Goal: Task Accomplishment & Management: Complete application form

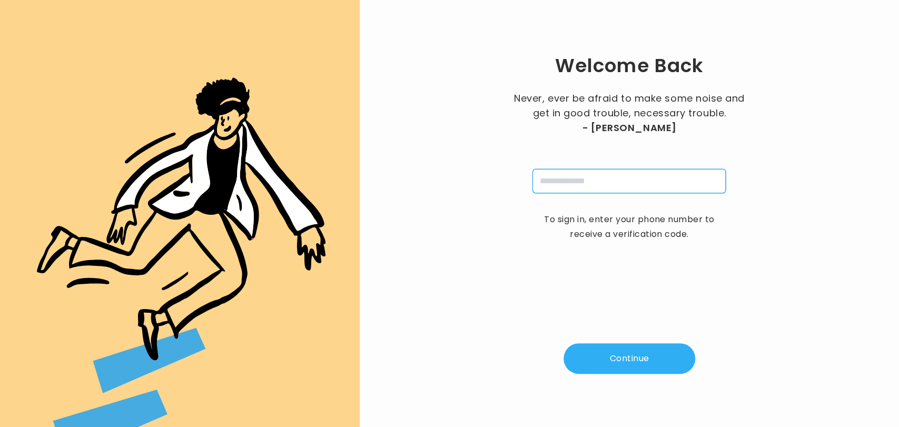
click at [568, 182] on input "tel" at bounding box center [629, 181] width 193 height 24
type input "**********"
click at [613, 358] on button "Continue" at bounding box center [630, 359] width 132 height 31
type input "*"
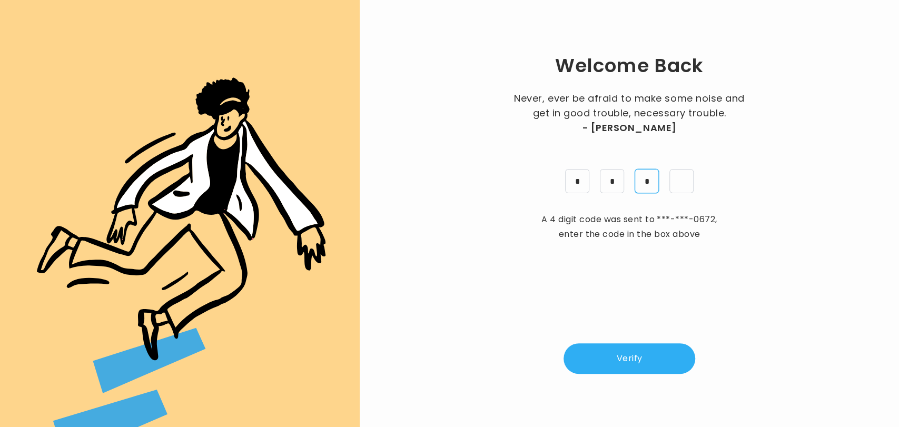
type input "*"
click at [603, 360] on button "Verify" at bounding box center [630, 359] width 132 height 31
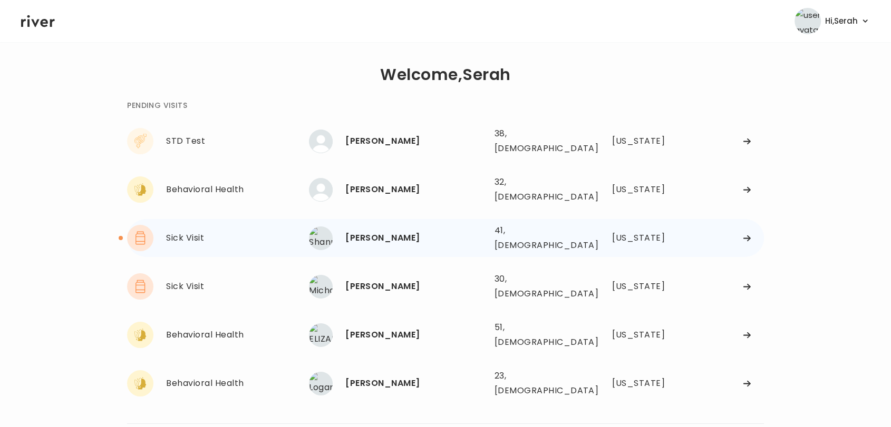
click at [366, 231] on div "Shannon Kail" at bounding box center [415, 238] width 140 height 15
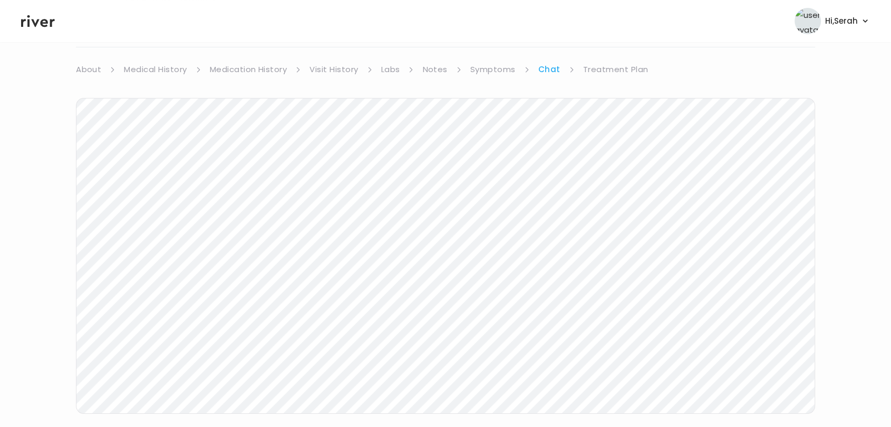
scroll to position [79, 0]
click at [31, 22] on icon at bounding box center [38, 21] width 34 height 16
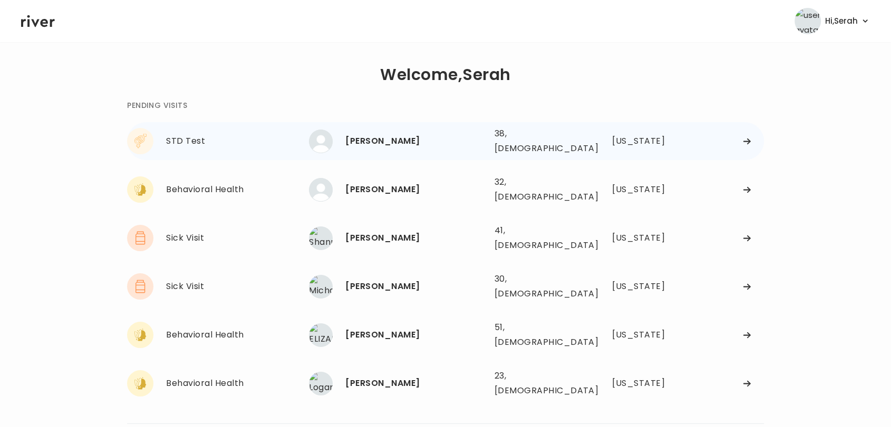
click at [371, 134] on div "Eduardo Hernandez" at bounding box center [415, 141] width 140 height 15
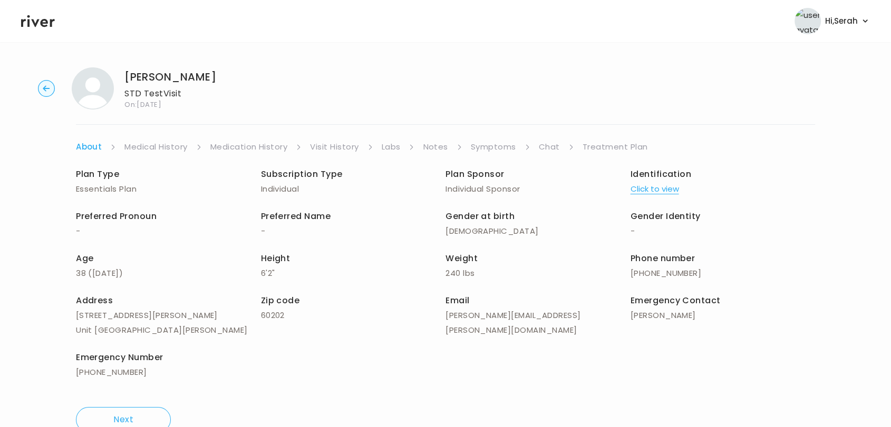
click at [499, 149] on link "Symptoms" at bounding box center [493, 147] width 45 height 15
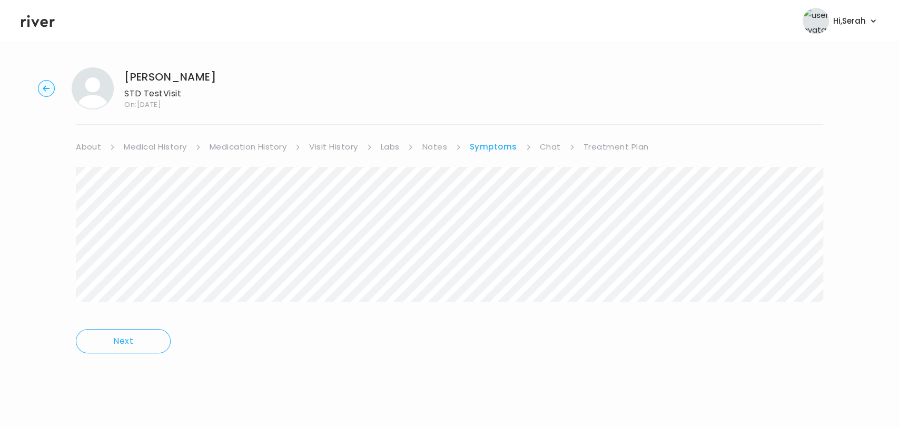
click at [546, 148] on link "Chat" at bounding box center [550, 147] width 21 height 15
click at [603, 148] on link "Treatment Plan" at bounding box center [615, 147] width 65 height 15
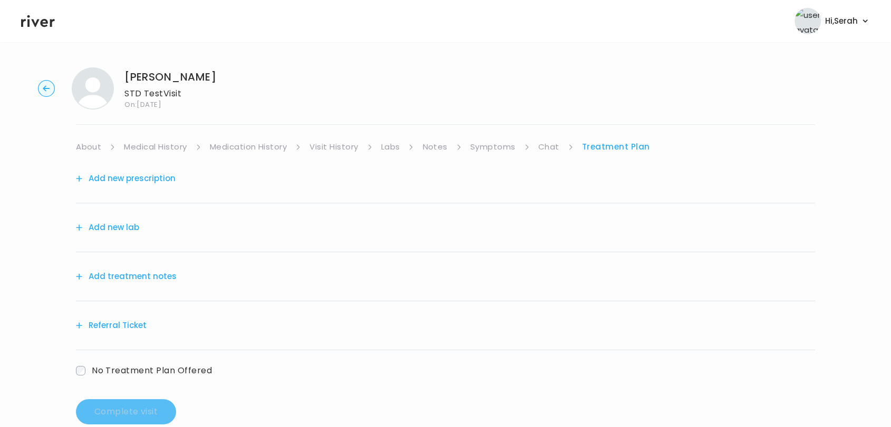
click at [120, 224] on button "Add new lab" at bounding box center [107, 227] width 63 height 15
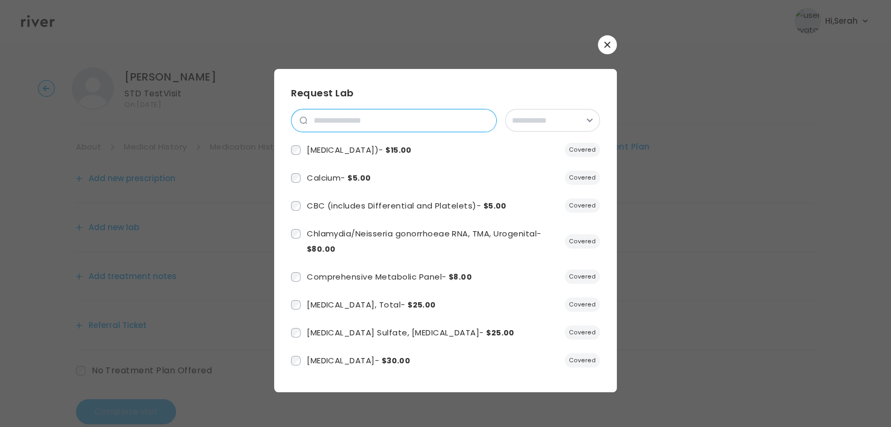
click at [372, 118] on input "search" at bounding box center [401, 121] width 189 height 22
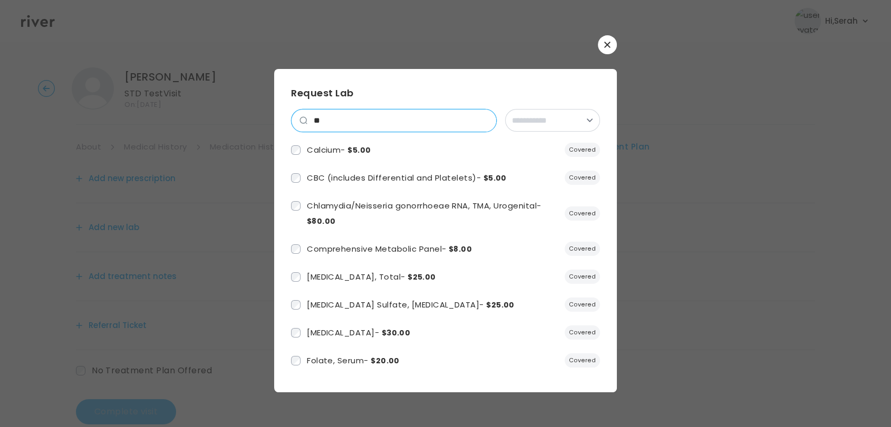
click at [372, 118] on input "**" at bounding box center [401, 121] width 189 height 22
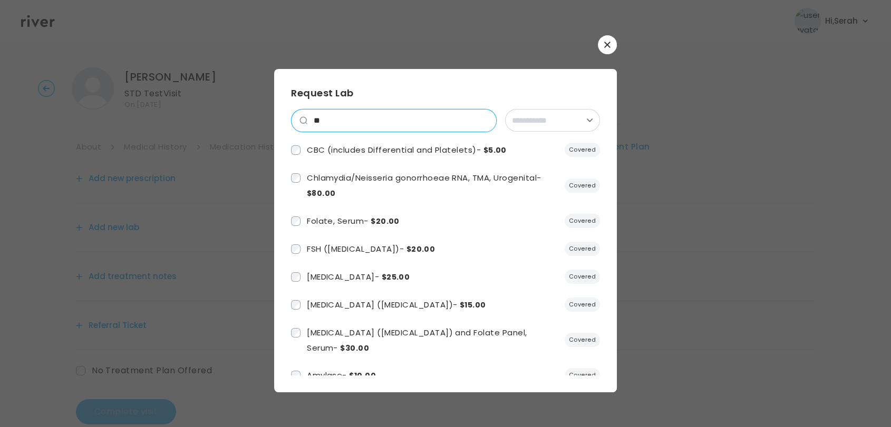
type input "*"
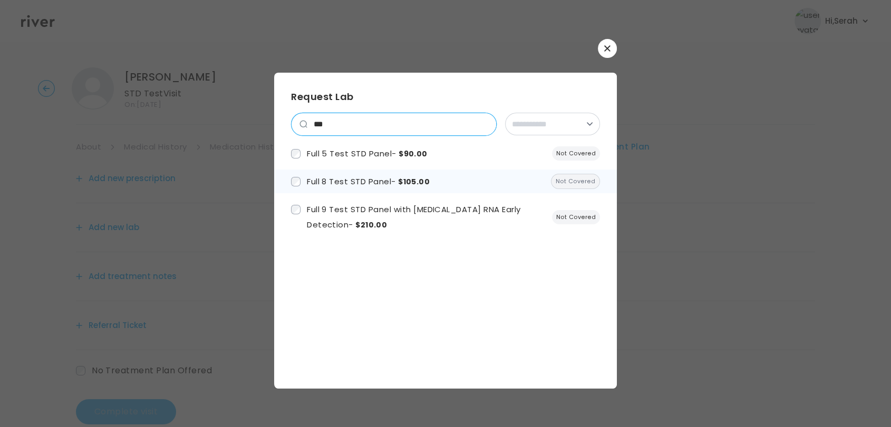
type input "***"
click at [339, 179] on span "Full 8 Test STD Panel - $105.00" at bounding box center [368, 181] width 123 height 11
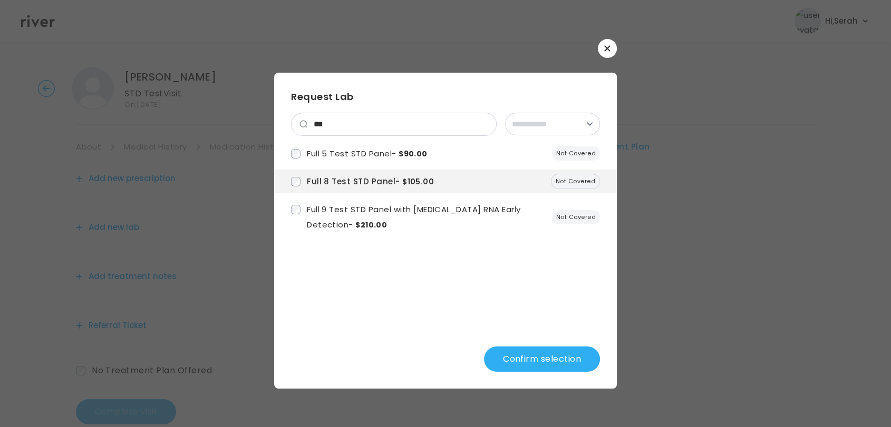
click at [551, 351] on button "Confirm selection" at bounding box center [542, 359] width 116 height 25
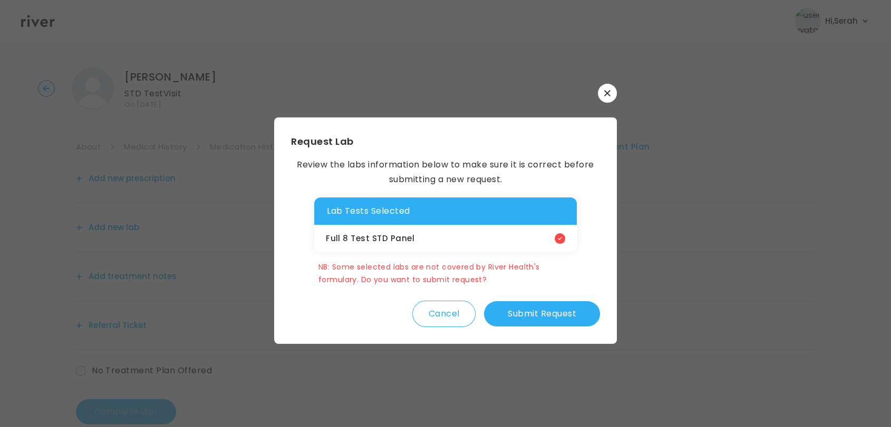
click at [539, 306] on button "Submit Request" at bounding box center [542, 313] width 116 height 25
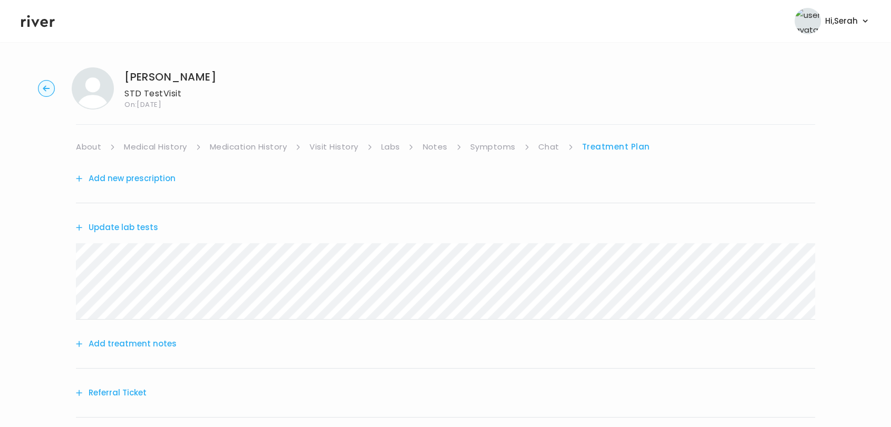
scroll to position [90, 0]
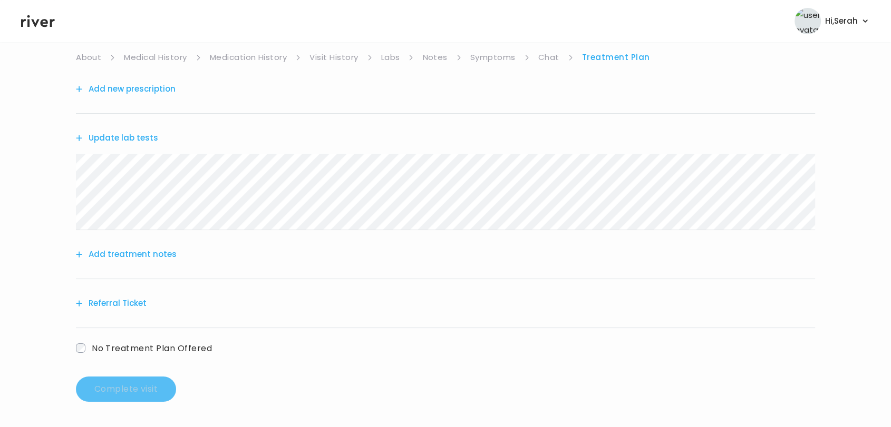
click at [120, 255] on button "Add treatment notes" at bounding box center [126, 254] width 101 height 15
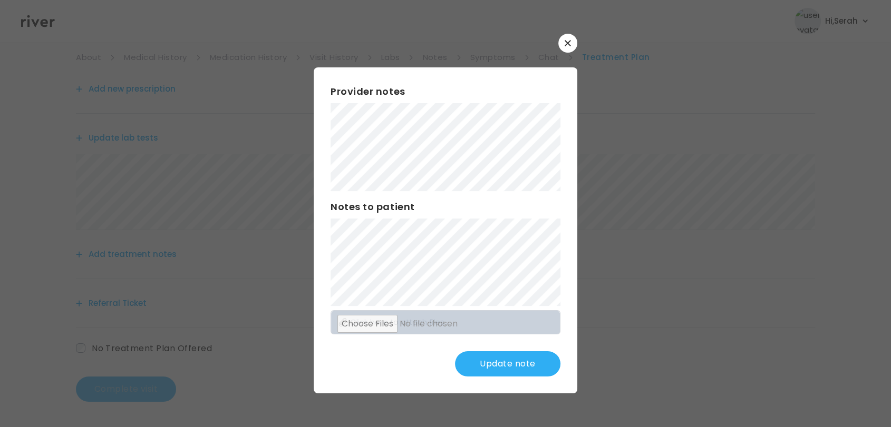
click at [486, 369] on button "Update note" at bounding box center [507, 363] width 105 height 25
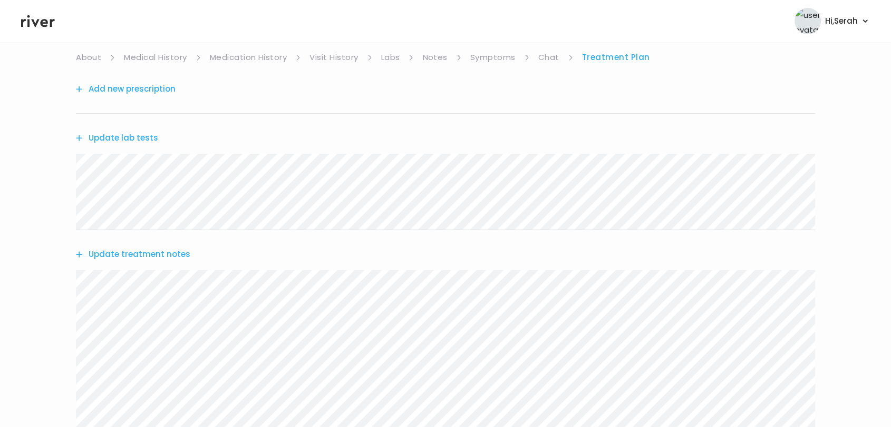
scroll to position [247, 0]
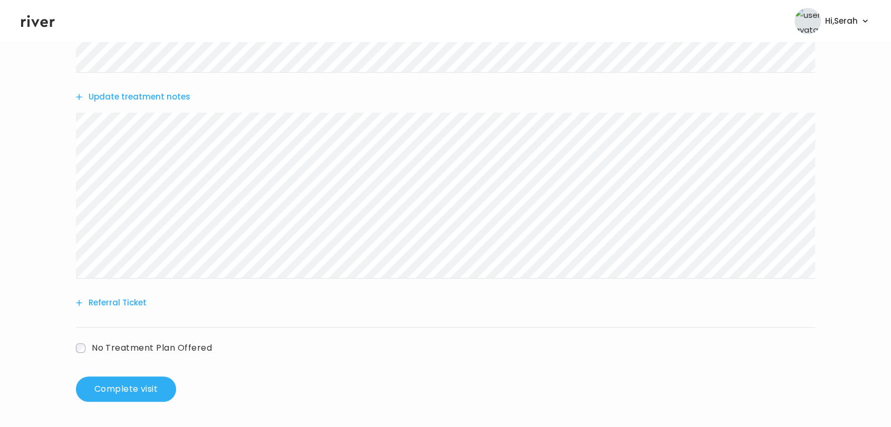
click at [118, 404] on div "Eduardo Hernandez STD Test Visit On: 24 Sep 2025 About Medical History Medicati…" at bounding box center [445, 111] width 891 height 599
click at [122, 391] on button "Complete visit" at bounding box center [126, 389] width 100 height 25
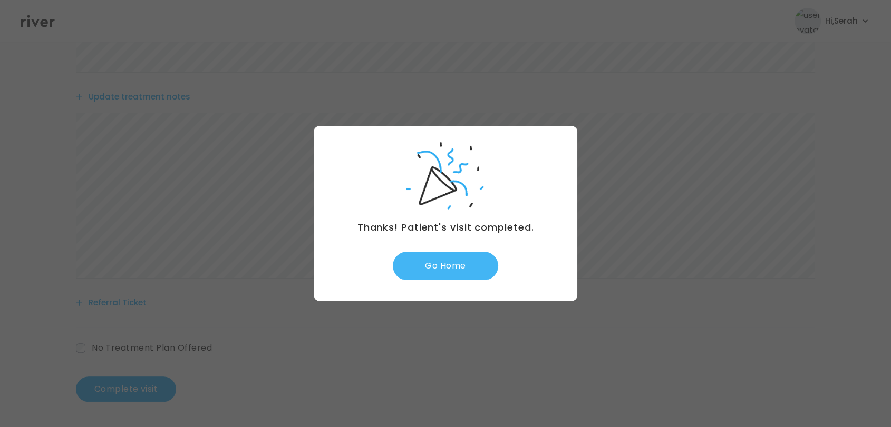
click at [436, 259] on button "Go Home" at bounding box center [445, 266] width 105 height 28
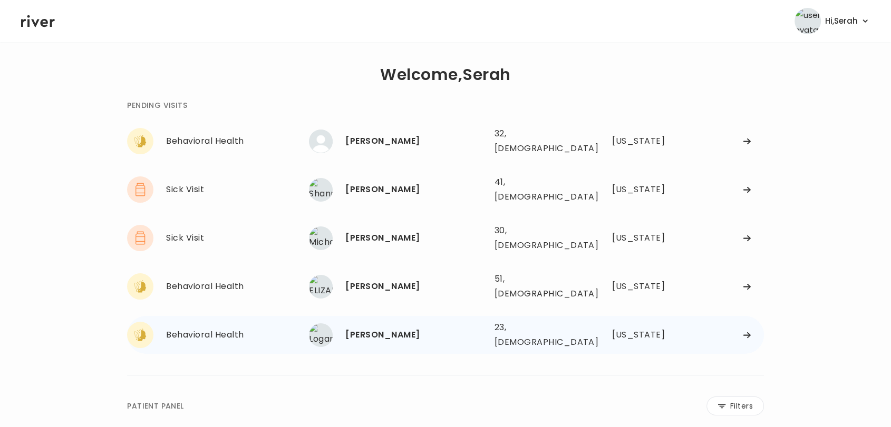
click at [371, 321] on div "Logan Roy 23, Male See more 23, Male Georgia" at bounding box center [536, 335] width 455 height 34
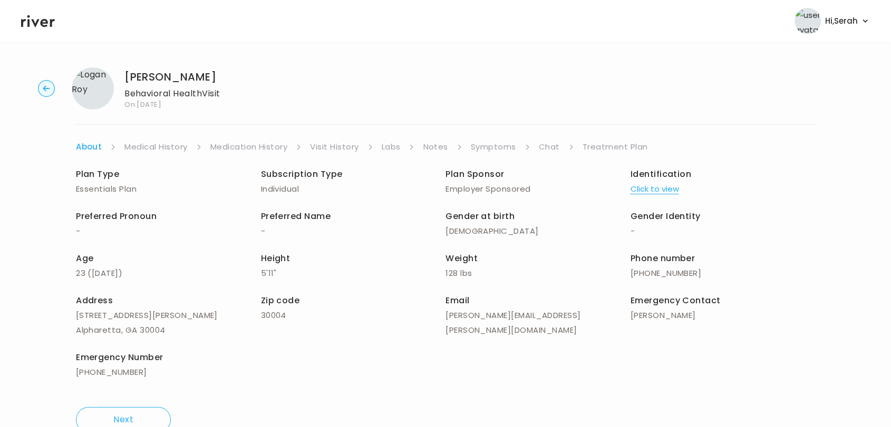
click at [488, 141] on link "Symptoms" at bounding box center [493, 147] width 45 height 15
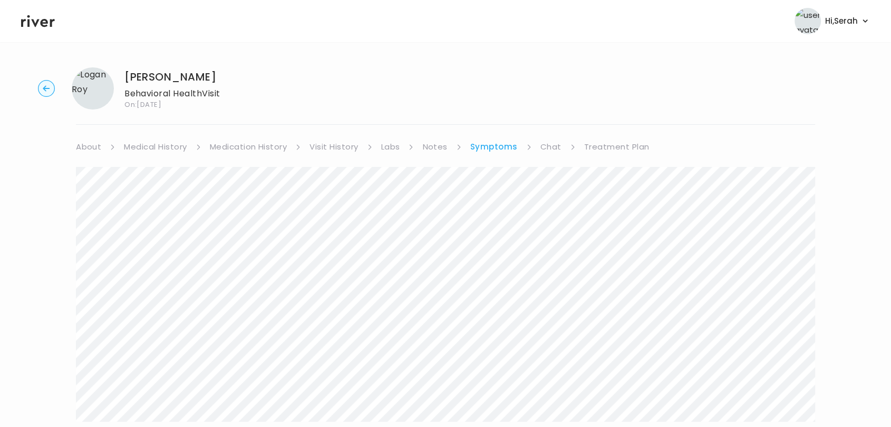
click at [524, 141] on li "Symptoms" at bounding box center [501, 147] width 62 height 15
click at [550, 144] on link "Chat" at bounding box center [550, 147] width 21 height 15
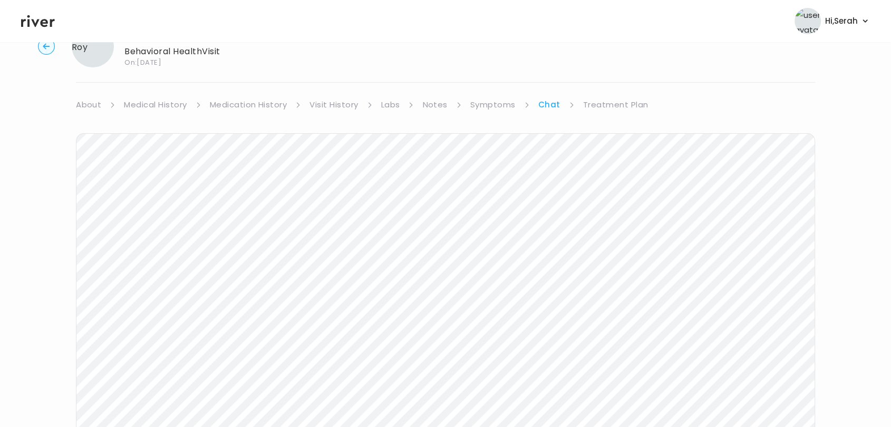
scroll to position [158, 0]
click at [33, 17] on icon at bounding box center [38, 21] width 34 height 16
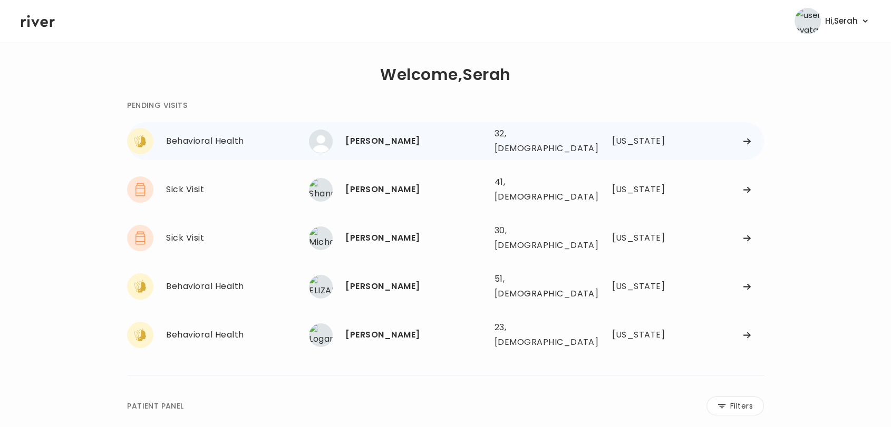
click at [363, 142] on div "[PERSON_NAME]" at bounding box center [415, 141] width 140 height 15
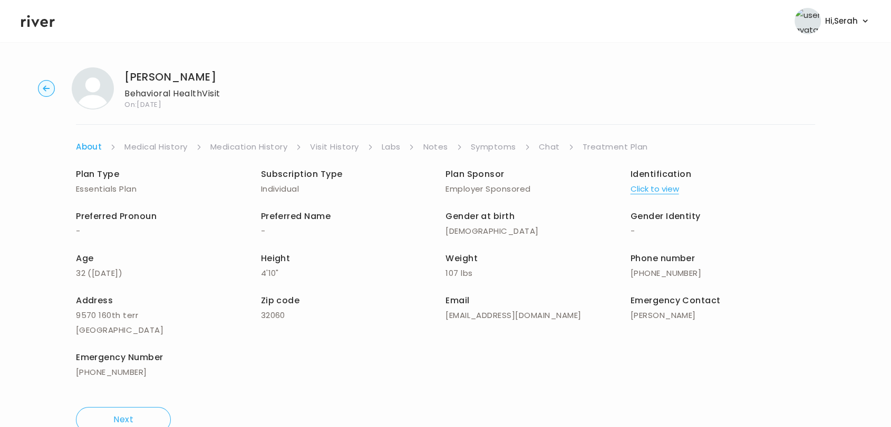
click at [359, 141] on li "Visit History" at bounding box center [341, 147] width 63 height 15
click at [543, 152] on link "Chat" at bounding box center [549, 147] width 21 height 15
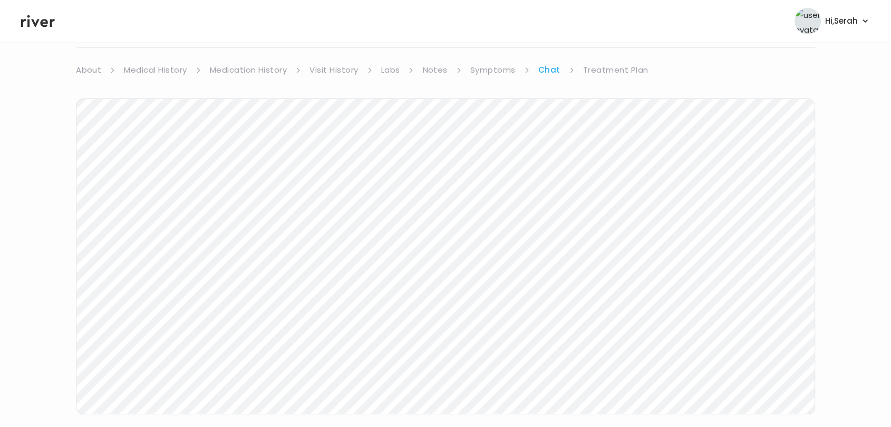
scroll to position [158, 0]
click at [42, 14] on icon at bounding box center [38, 21] width 34 height 16
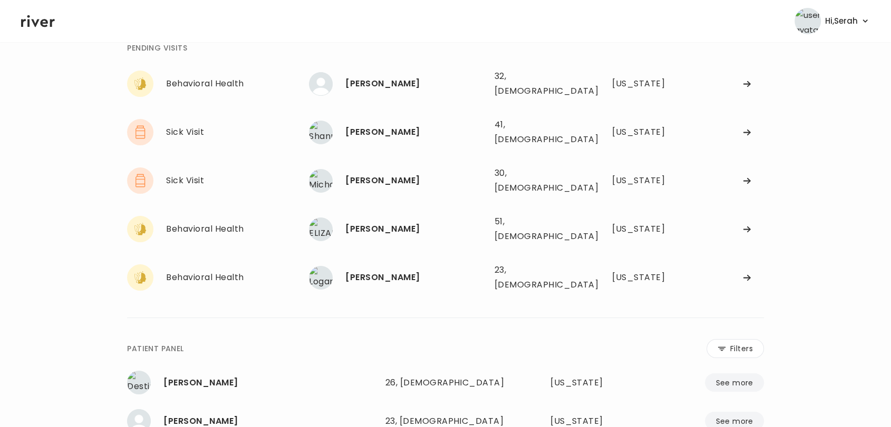
scroll to position [53, 0]
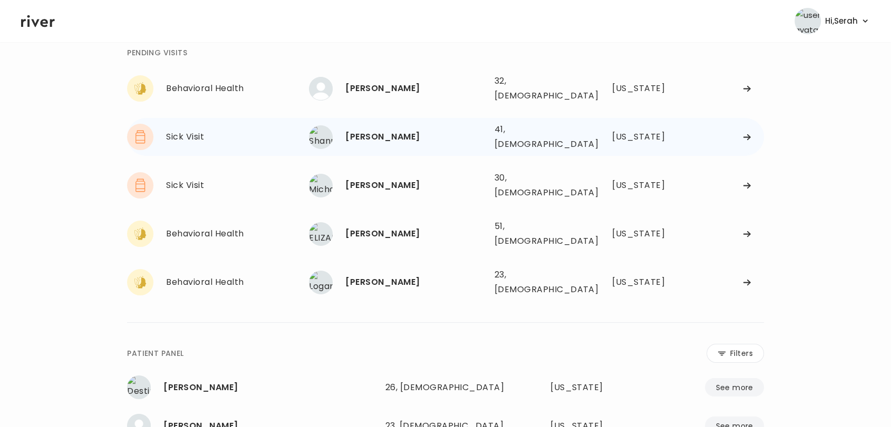
click at [372, 132] on div "Shannon Kail" at bounding box center [415, 137] width 140 height 15
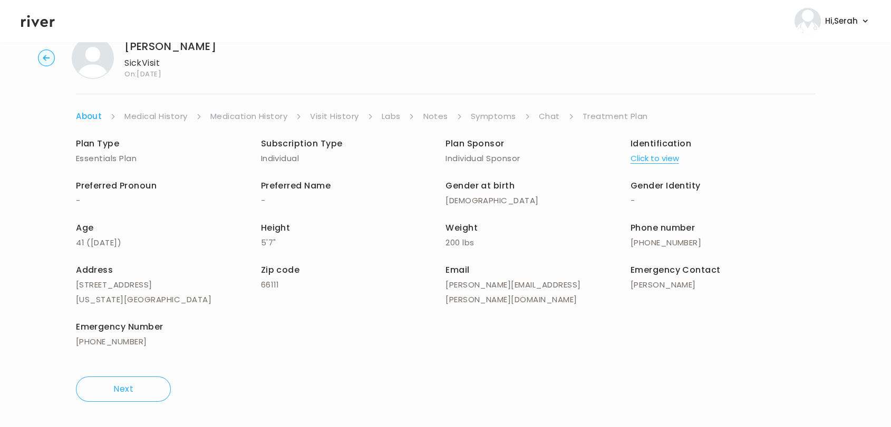
scroll to position [30, 0]
click at [497, 110] on link "Symptoms" at bounding box center [493, 117] width 45 height 15
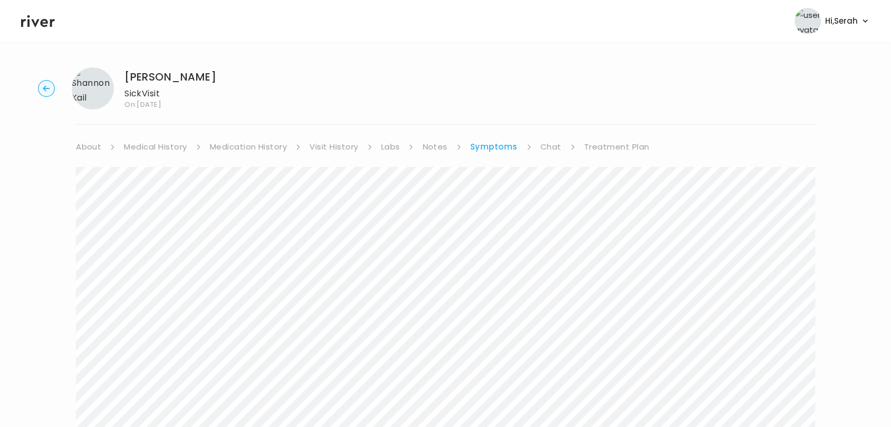
click at [628, 140] on link "Treatment Plan" at bounding box center [616, 147] width 65 height 15
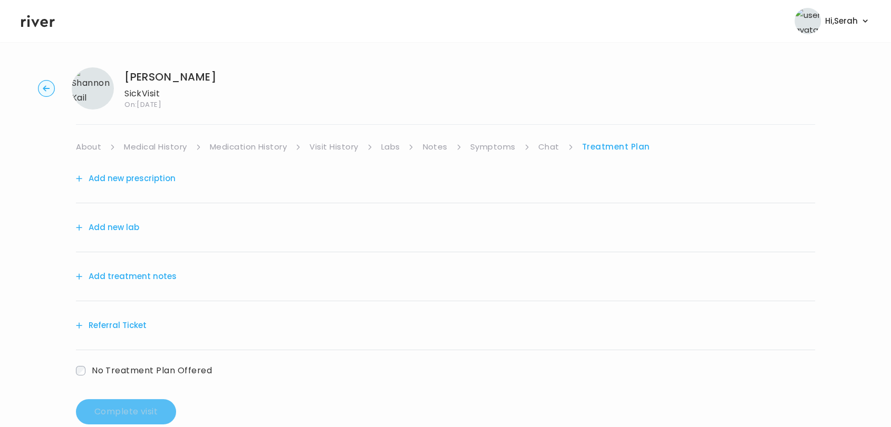
click at [128, 178] on button "Add new prescription" at bounding box center [126, 178] width 100 height 15
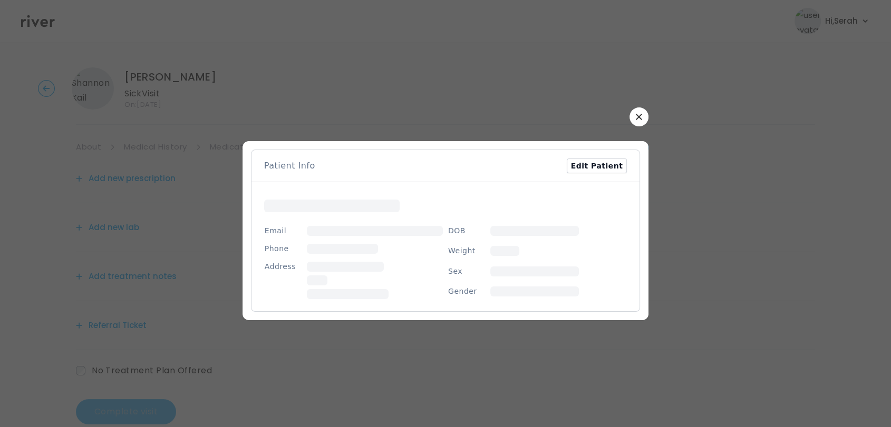
scroll to position [22, 0]
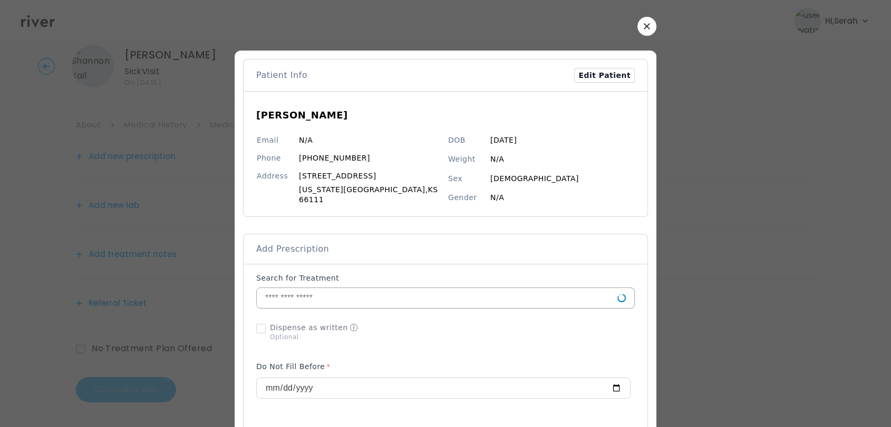
click at [370, 293] on input "text" at bounding box center [437, 298] width 360 height 20
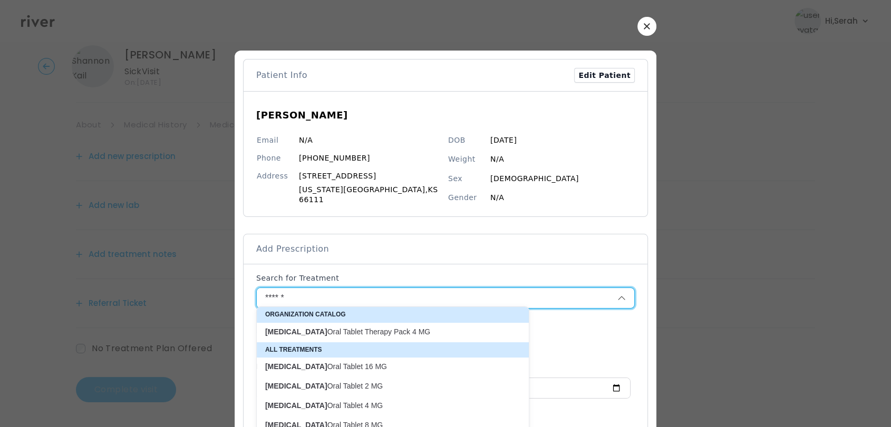
click at [368, 327] on p "Medrol Oral Tablet Therapy Pack 4 MG" at bounding box center [386, 332] width 242 height 10
type input "**********"
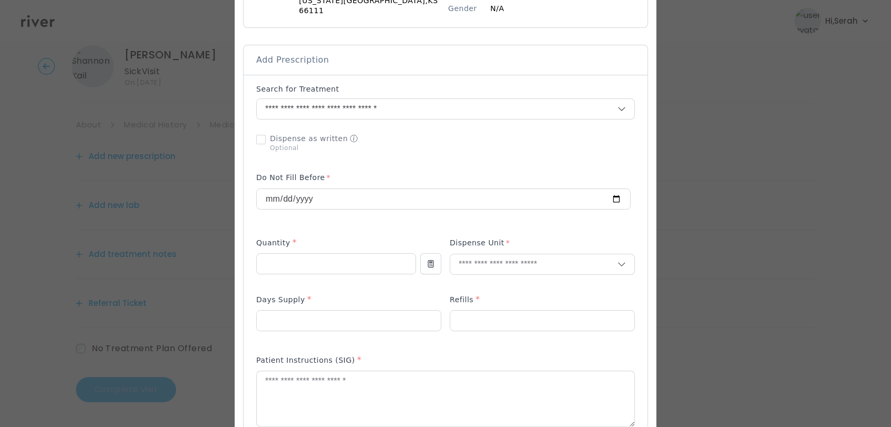
scroll to position [190, 0]
click at [348, 266] on input "number" at bounding box center [336, 263] width 159 height 20
type input "*"
type input "**"
click at [501, 280] on p "Packet" at bounding box center [518, 280] width 139 height 15
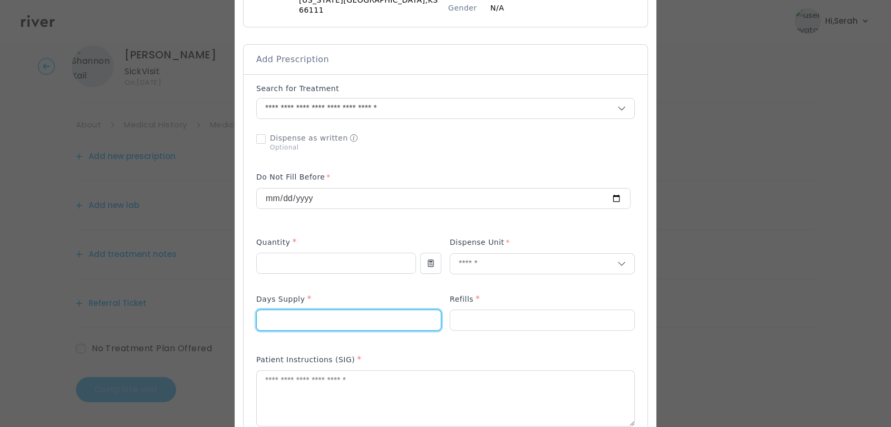
click at [330, 310] on input "number" at bounding box center [349, 320] width 184 height 20
type input "*"
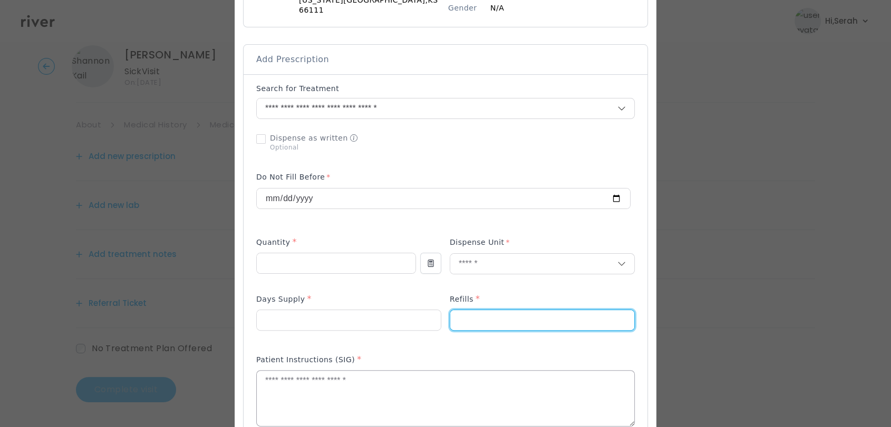
type input "*"
click at [314, 385] on textarea at bounding box center [445, 399] width 377 height 56
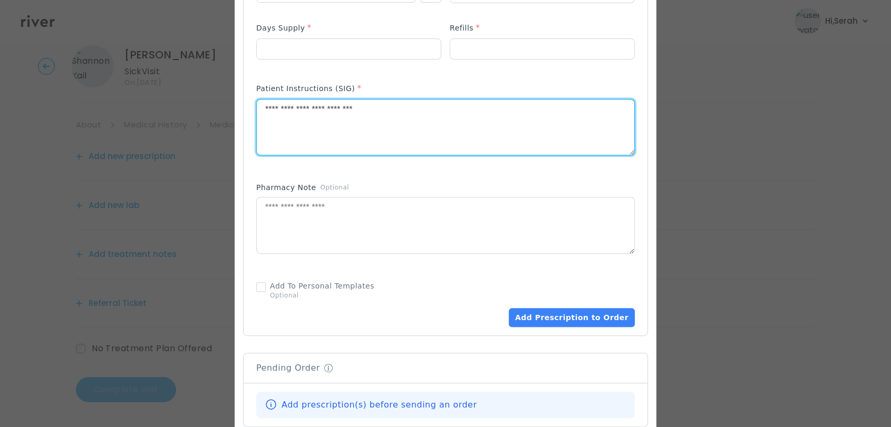
scroll to position [480, 0]
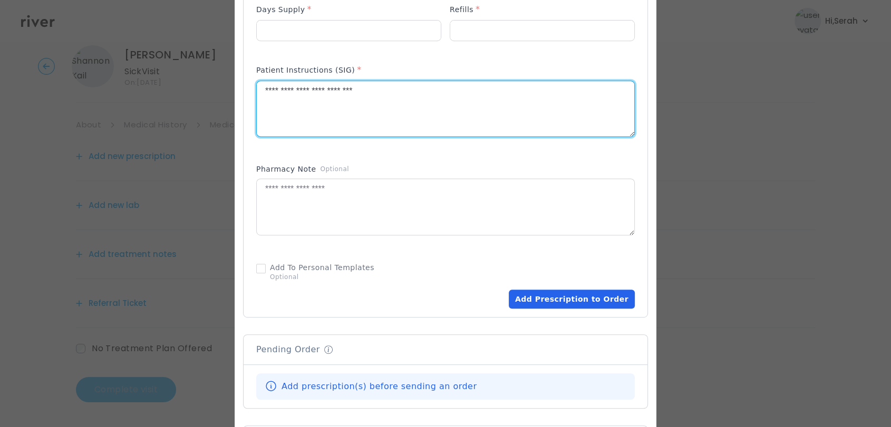
type textarea "**********"
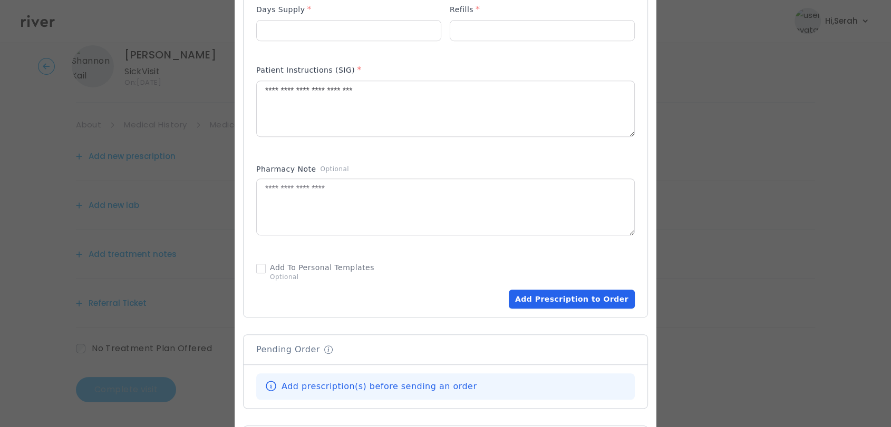
click at [531, 292] on button "Add Prescription to Order" at bounding box center [571, 299] width 126 height 19
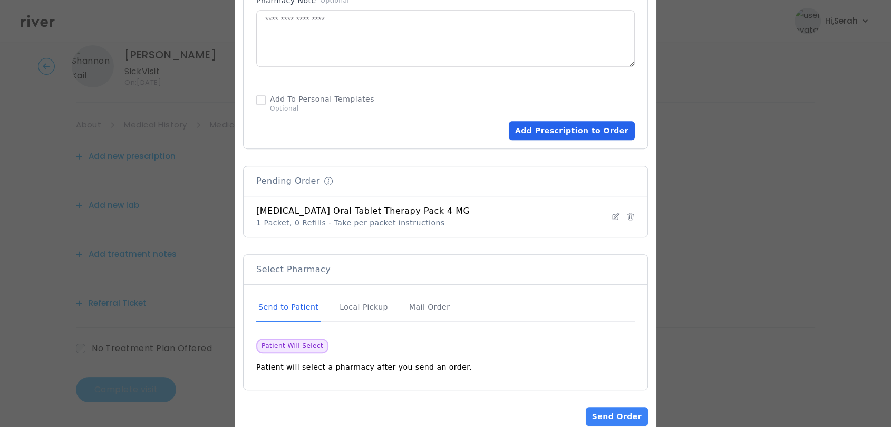
scroll to position [666, 0]
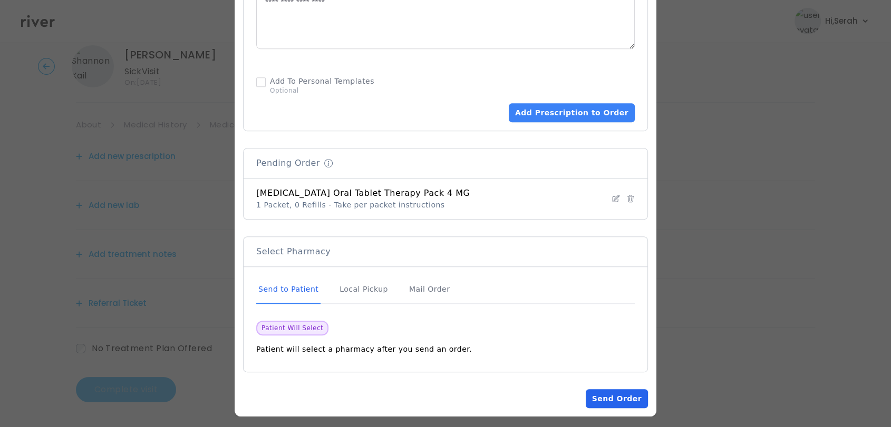
click at [592, 393] on button "Send Order" at bounding box center [616, 398] width 62 height 19
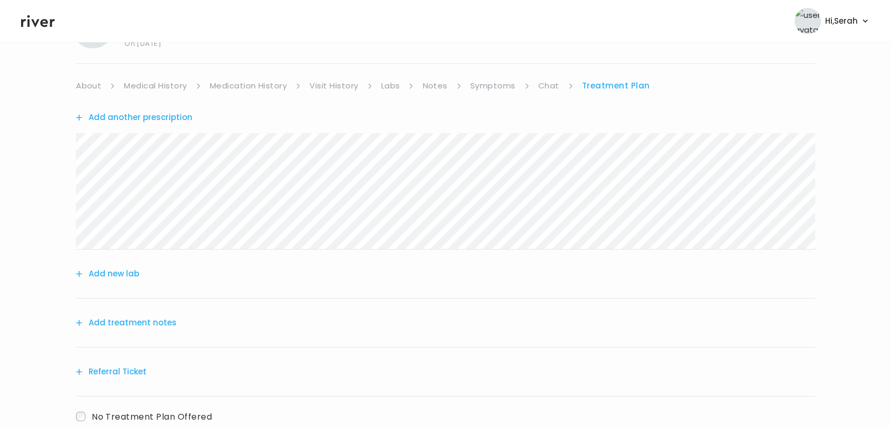
scroll to position [62, 0]
click at [179, 322] on div "Add treatment notes" at bounding box center [445, 322] width 739 height 49
click at [162, 321] on button "Add treatment notes" at bounding box center [126, 322] width 101 height 15
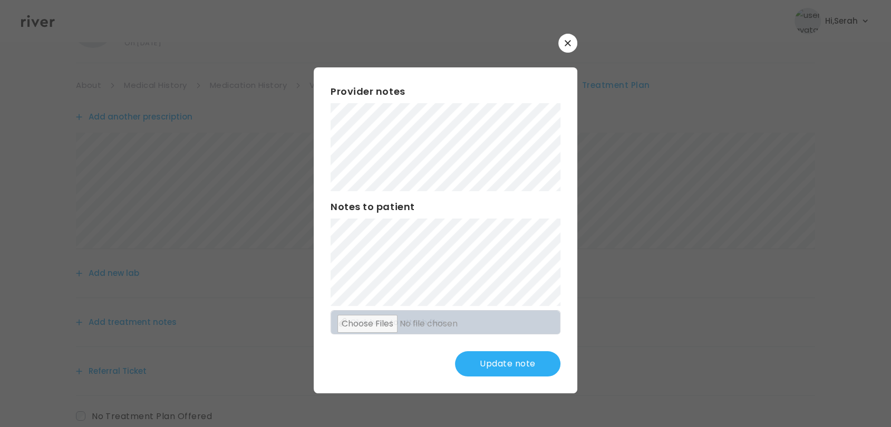
click at [407, 360] on div "Update note" at bounding box center [445, 363] width 230 height 25
click at [485, 359] on button "Update note" at bounding box center [507, 363] width 105 height 25
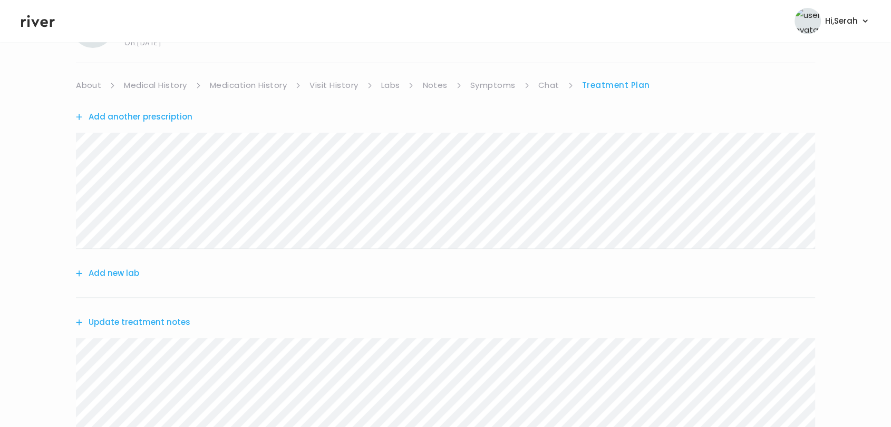
scroll to position [243, 0]
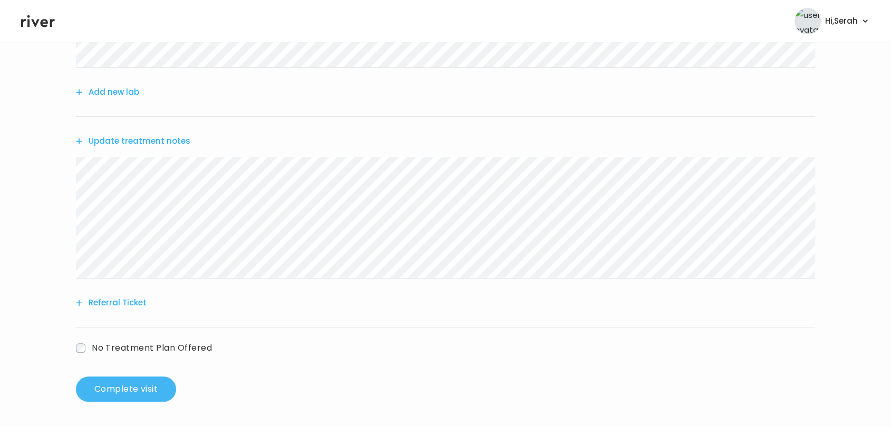
click at [123, 392] on button "Complete visit" at bounding box center [126, 389] width 100 height 25
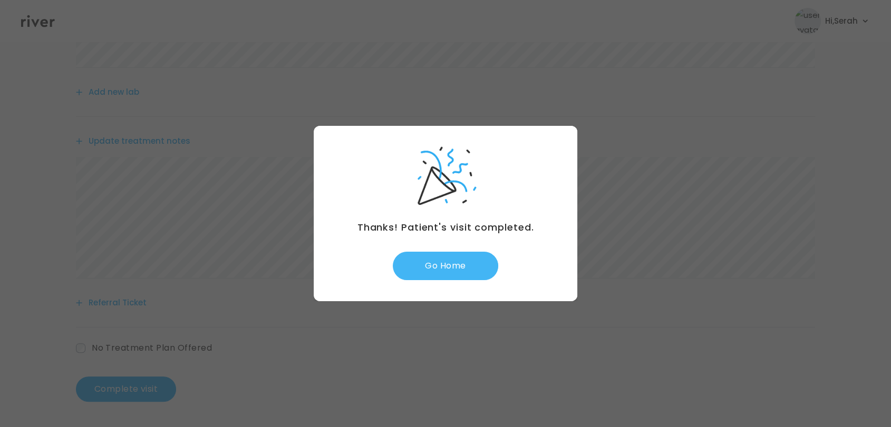
click at [444, 271] on button "Go Home" at bounding box center [445, 266] width 105 height 28
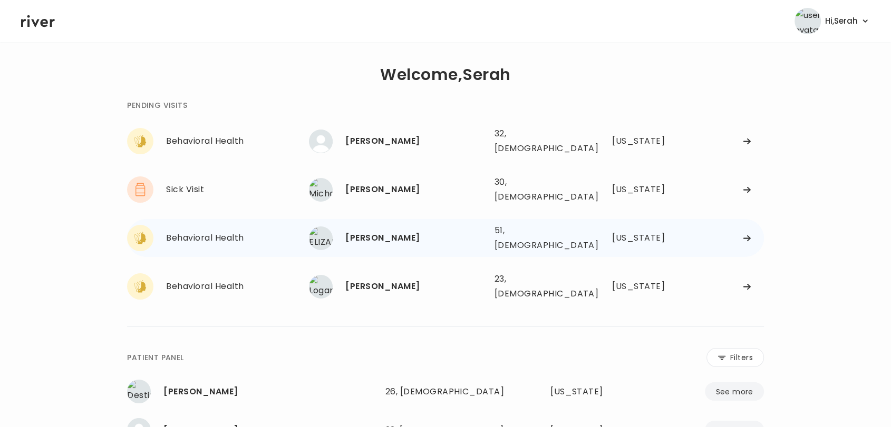
click at [398, 231] on div "[PERSON_NAME]" at bounding box center [415, 238] width 140 height 15
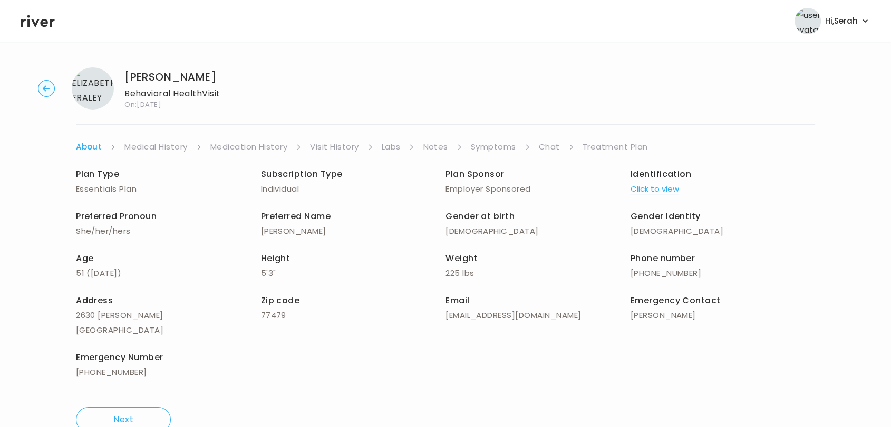
click at [555, 144] on link "Chat" at bounding box center [549, 147] width 21 height 15
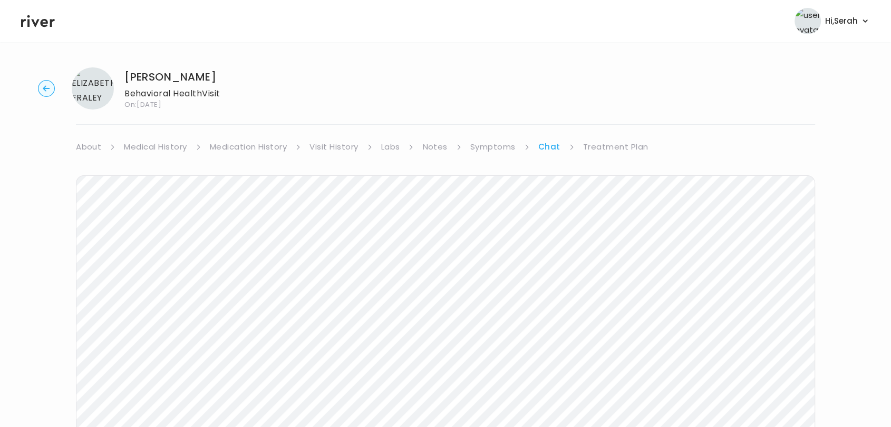
scroll to position [43, 0]
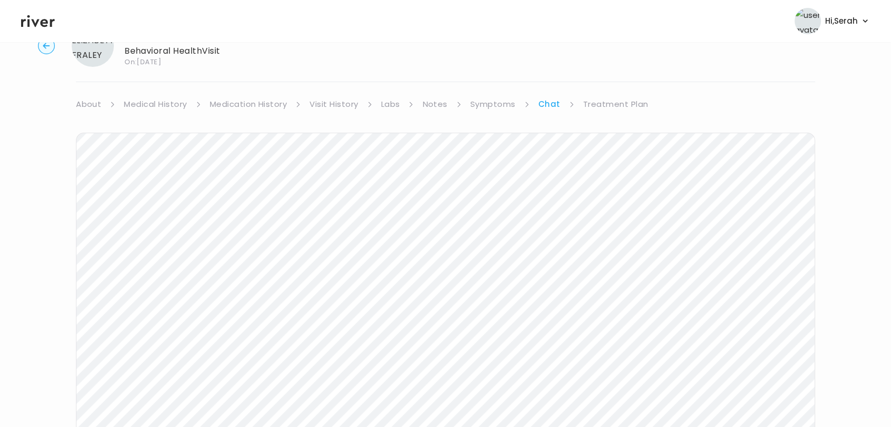
click at [41, 47] on circle "button" at bounding box center [46, 46] width 16 height 16
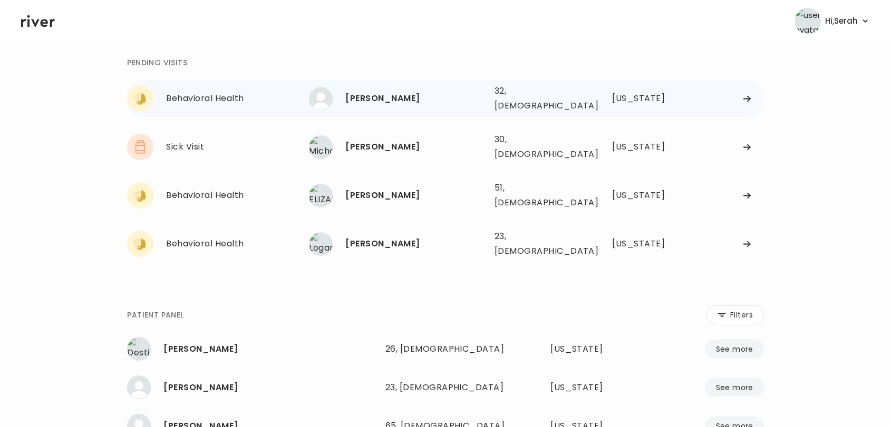
click at [388, 91] on div "[PERSON_NAME]" at bounding box center [415, 98] width 140 height 15
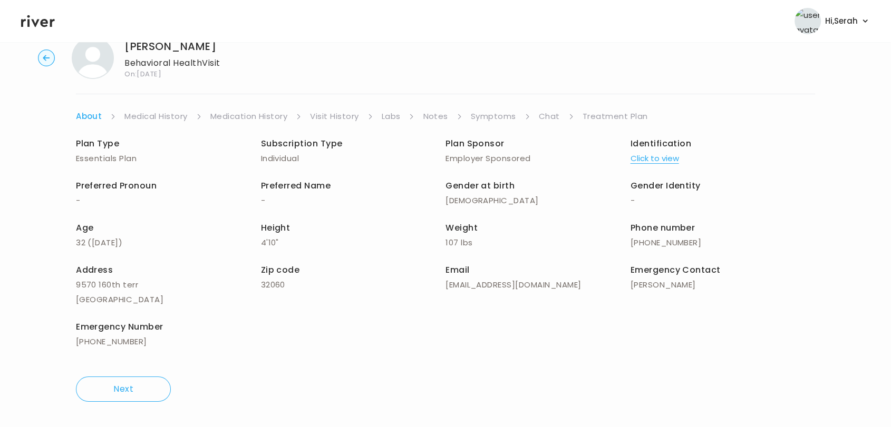
scroll to position [30, 0]
click at [552, 120] on link "Chat" at bounding box center [549, 117] width 21 height 15
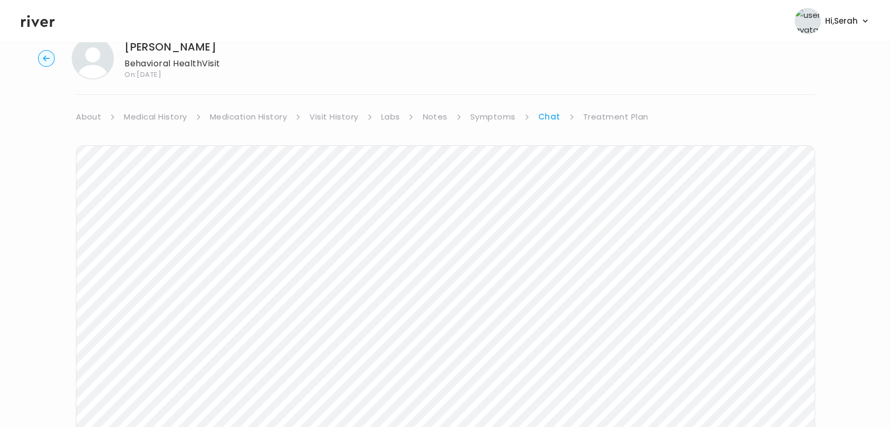
scroll to position [78, 0]
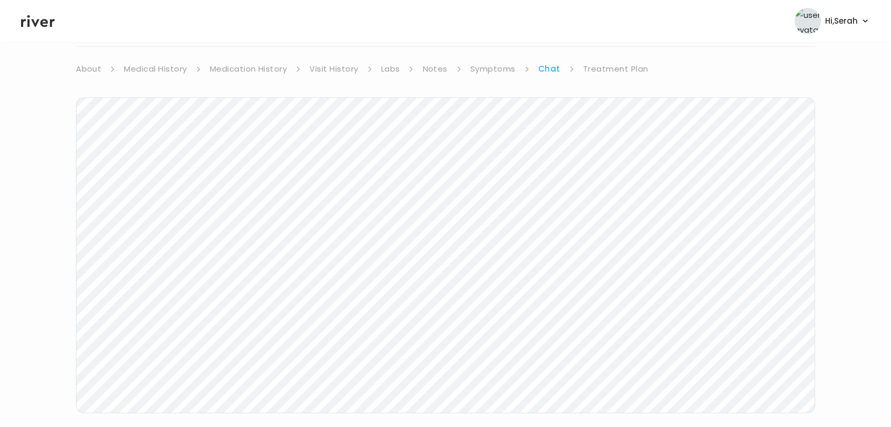
click at [598, 69] on link "Treatment Plan" at bounding box center [615, 69] width 65 height 15
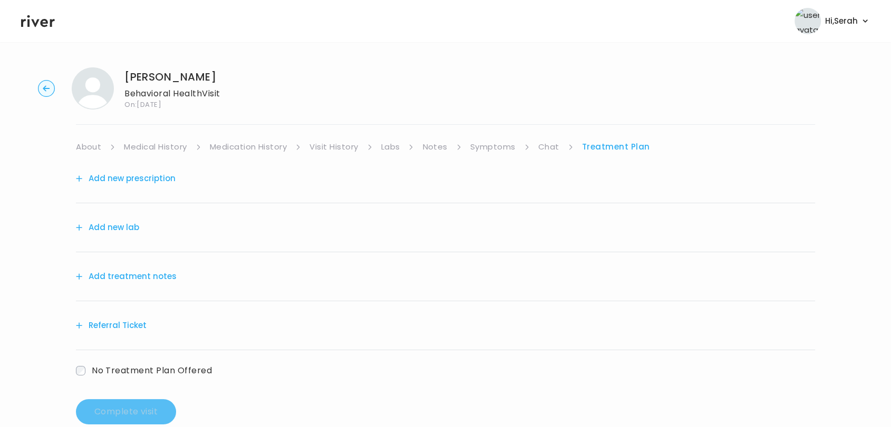
click at [480, 145] on link "Symptoms" at bounding box center [492, 147] width 45 height 15
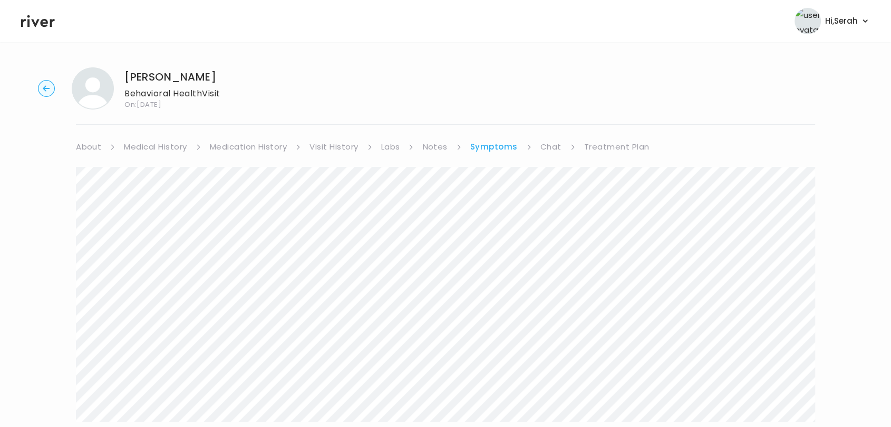
click at [601, 151] on link "Treatment Plan" at bounding box center [616, 147] width 65 height 15
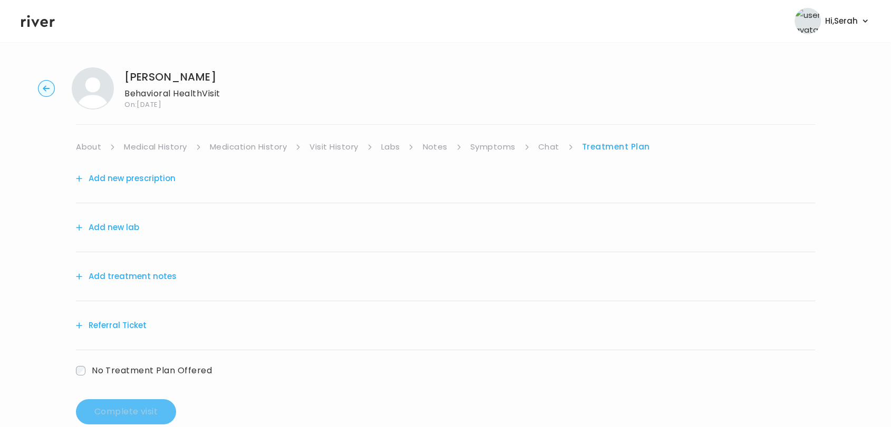
click at [123, 279] on button "Add treatment notes" at bounding box center [126, 276] width 101 height 15
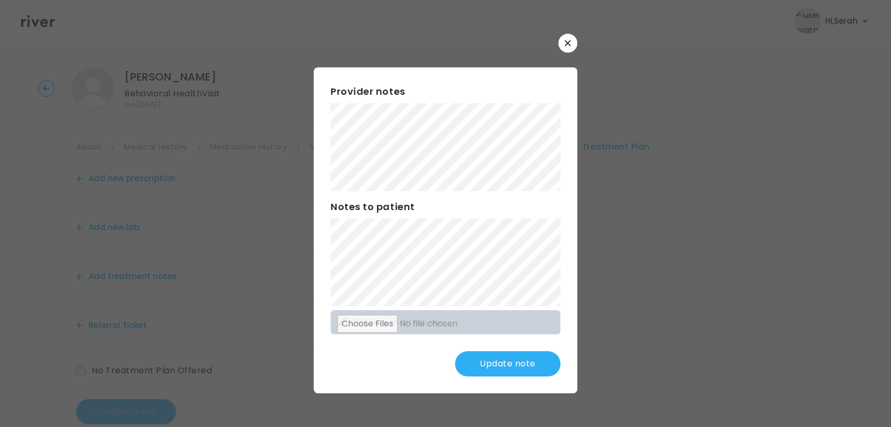
click at [510, 368] on button "Update note" at bounding box center [507, 363] width 105 height 25
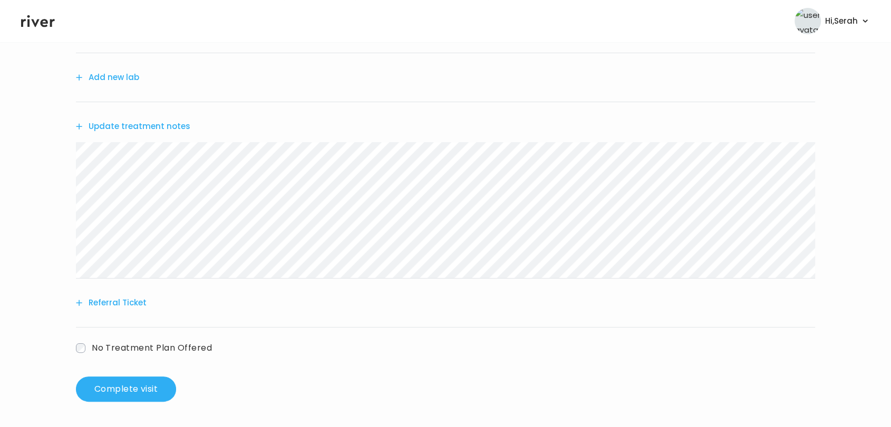
click at [126, 302] on button "Referral Ticket" at bounding box center [111, 303] width 71 height 15
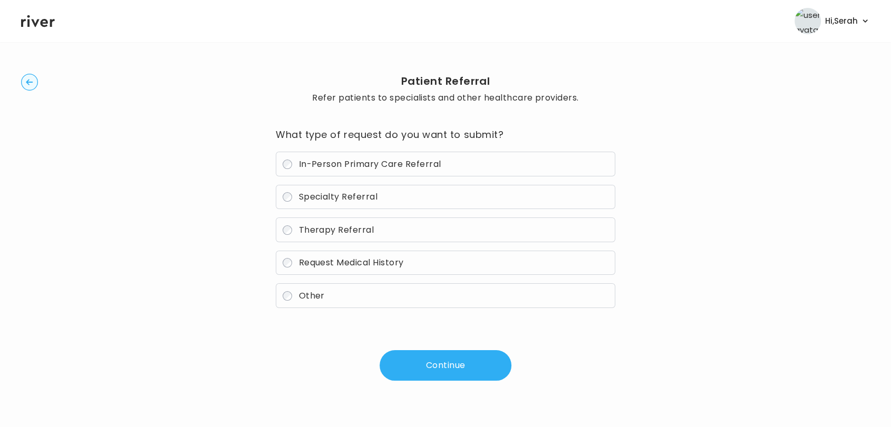
click at [335, 200] on span "Specialty Referral" at bounding box center [337, 197] width 79 height 12
click at [440, 367] on button "Continue" at bounding box center [445, 365] width 132 height 31
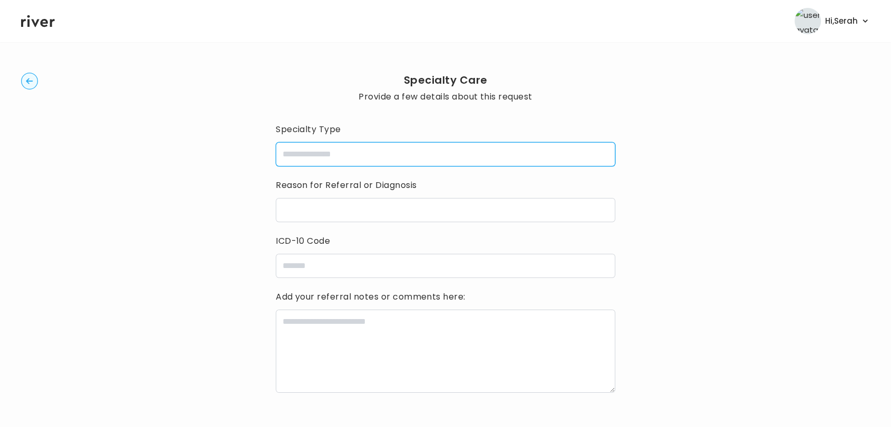
click at [340, 151] on input "specialtyType" at bounding box center [445, 154] width 339 height 24
type input "**********"
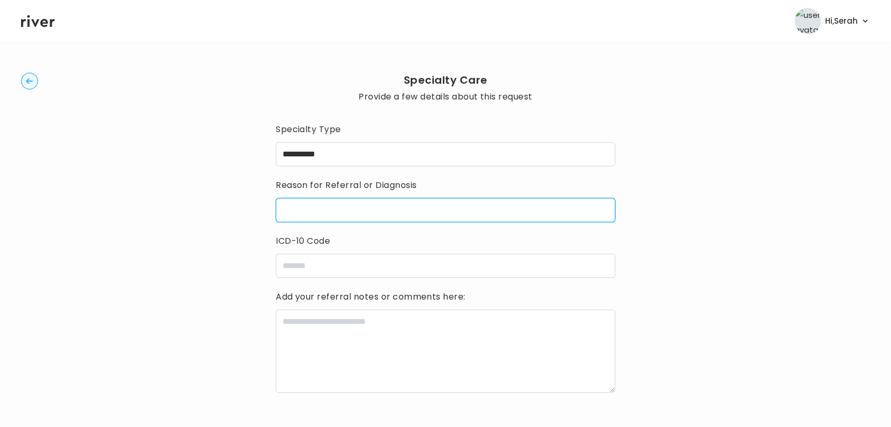
click at [333, 212] on input "reasonForReferral" at bounding box center [445, 210] width 339 height 24
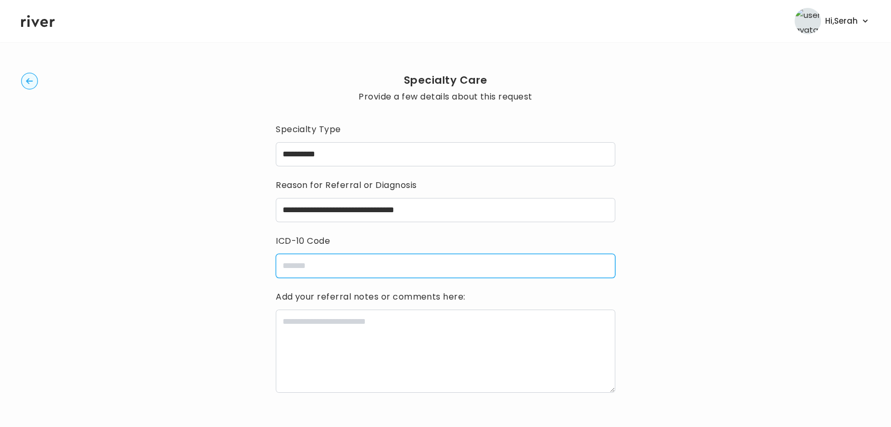
click at [332, 265] on input "icdCode" at bounding box center [445, 266] width 339 height 24
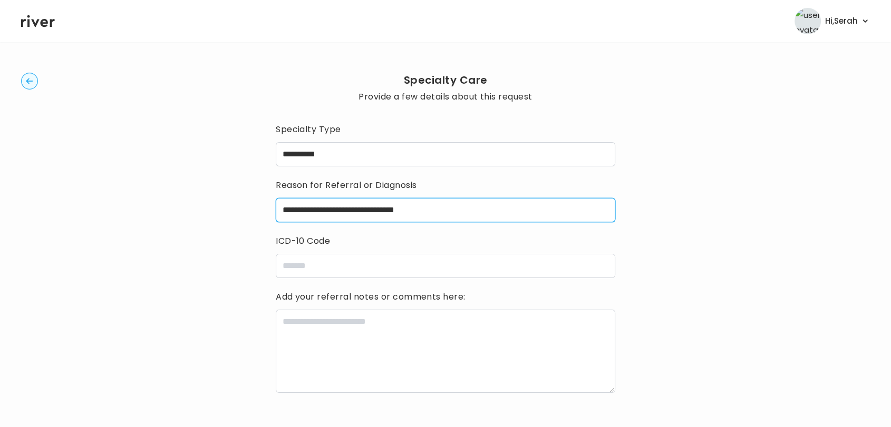
click at [404, 219] on input "**********" at bounding box center [445, 210] width 339 height 24
click at [398, 208] on input "**********" at bounding box center [445, 210] width 339 height 24
type input "**********"
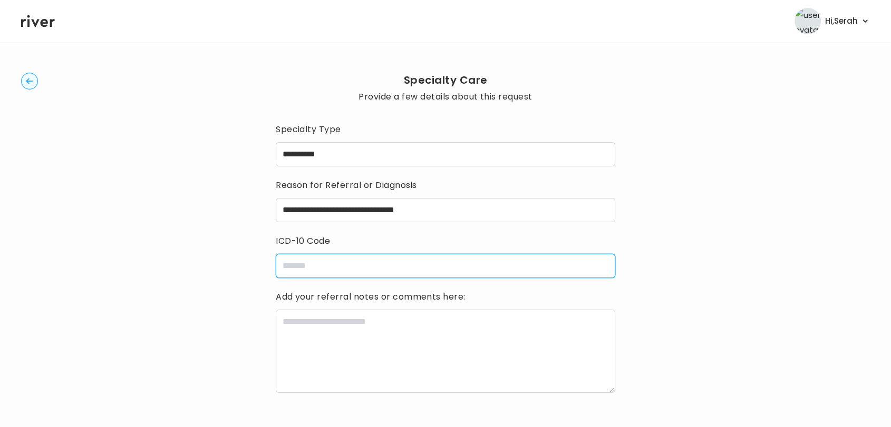
click at [356, 269] on input "icdCode" at bounding box center [445, 266] width 339 height 24
paste input "*******"
type input "*******"
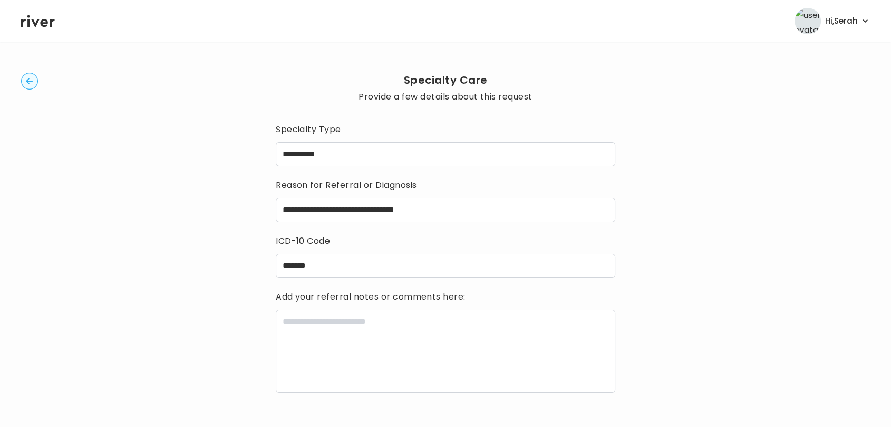
click at [312, 408] on div "**********" at bounding box center [445, 289] width 339 height 337
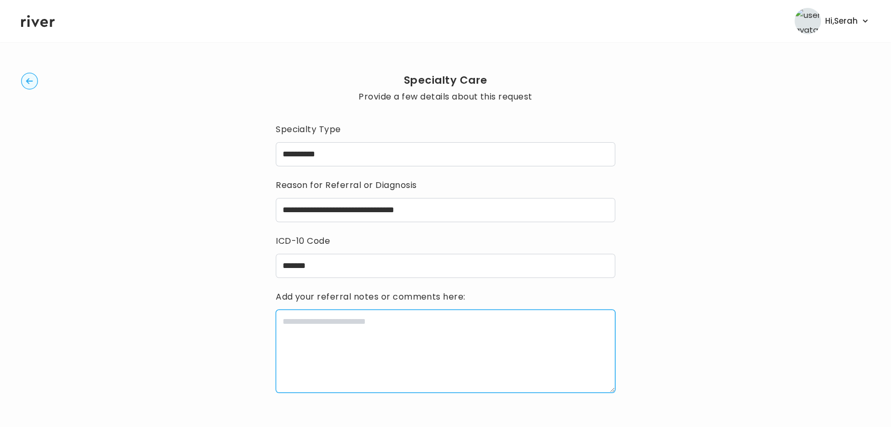
click at [360, 350] on textarea at bounding box center [445, 351] width 339 height 83
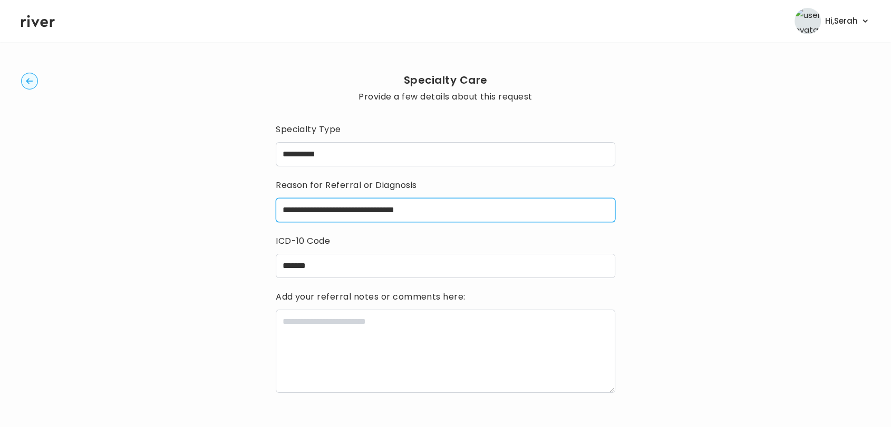
click at [451, 209] on input "**********" at bounding box center [445, 210] width 339 height 24
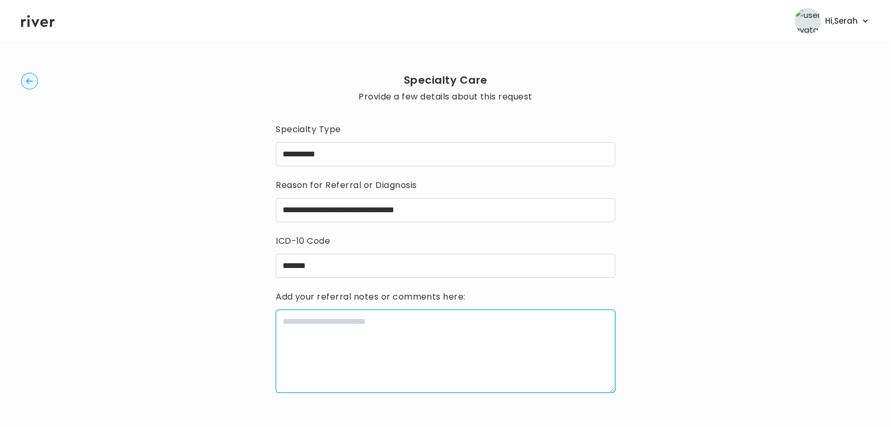
click at [369, 366] on textarea at bounding box center [445, 351] width 339 height 83
paste textarea "*******"
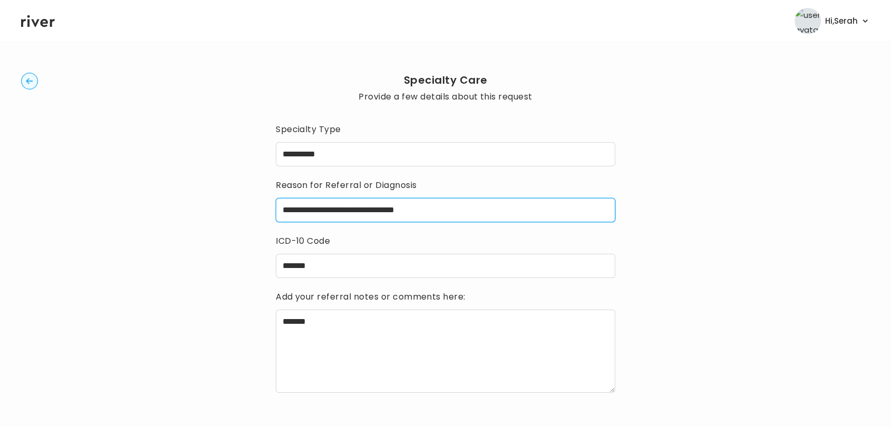
click at [466, 210] on input "**********" at bounding box center [445, 210] width 339 height 24
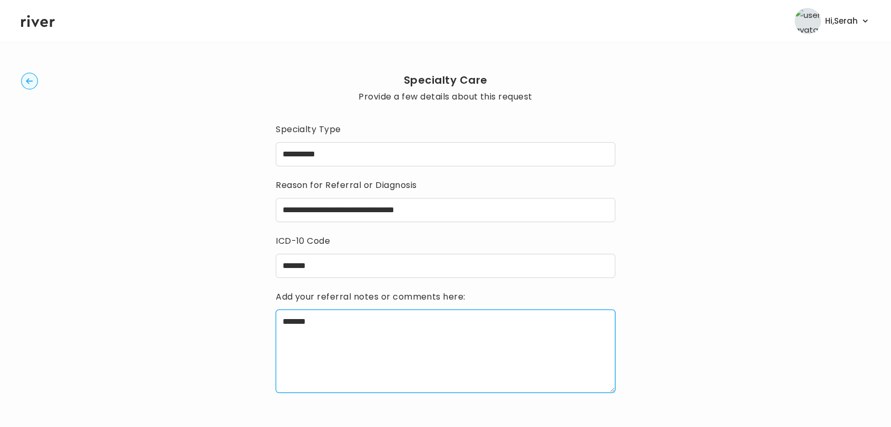
click at [349, 326] on textarea "*******" at bounding box center [445, 351] width 339 height 83
paste textarea "**********"
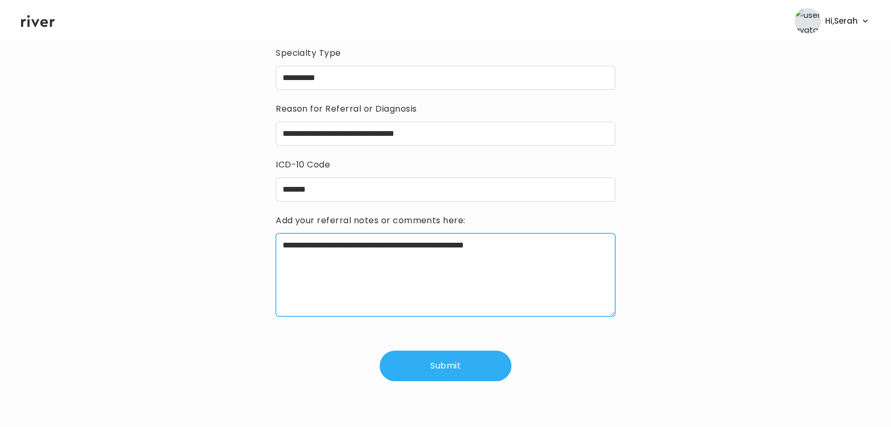
type textarea "**********"
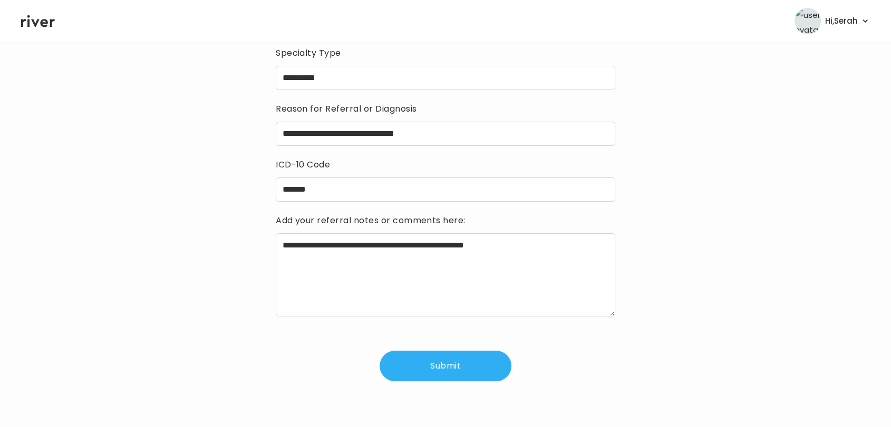
click at [435, 379] on button "Submit" at bounding box center [445, 366] width 132 height 31
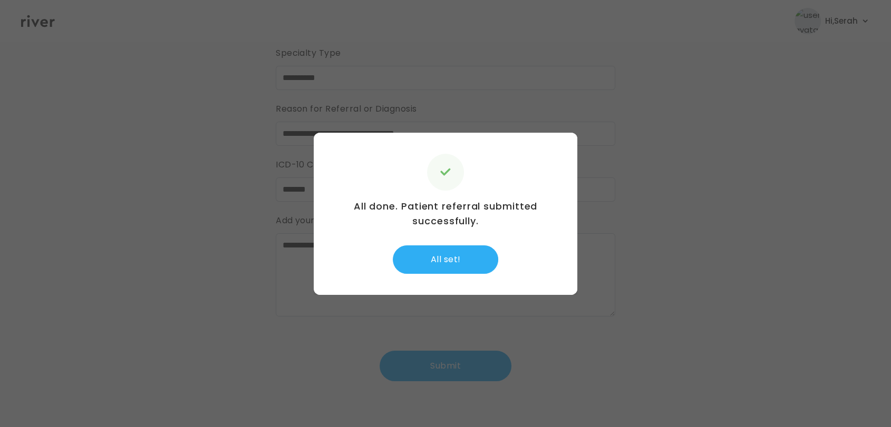
click at [442, 292] on div "All done. Patient referral submitted successfully. All set!" at bounding box center [445, 214] width 263 height 162
click at [434, 262] on button "All set!" at bounding box center [445, 260] width 105 height 28
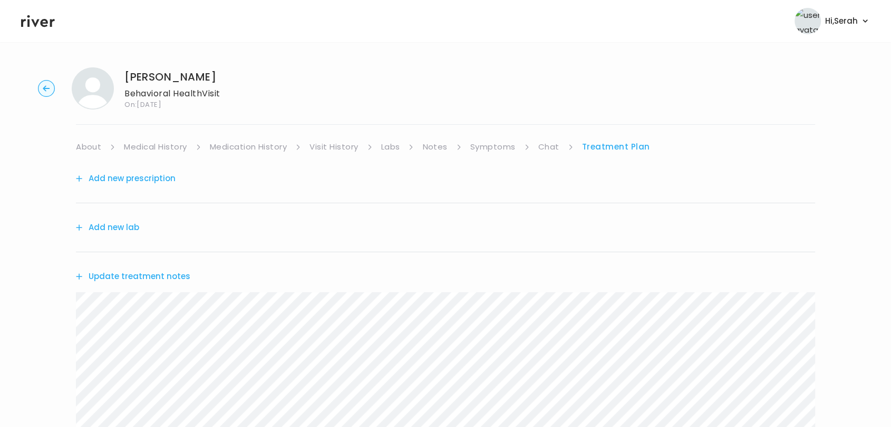
scroll to position [227, 0]
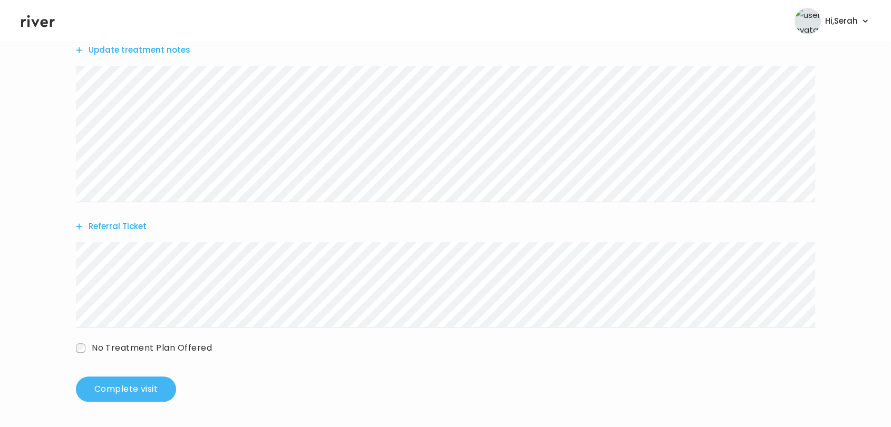
click at [107, 384] on button "Complete visit" at bounding box center [126, 389] width 100 height 25
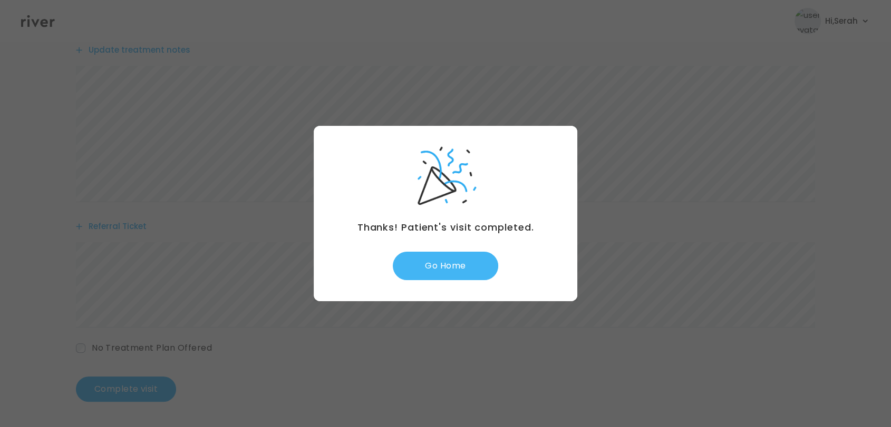
click at [436, 262] on button "Go Home" at bounding box center [445, 266] width 105 height 28
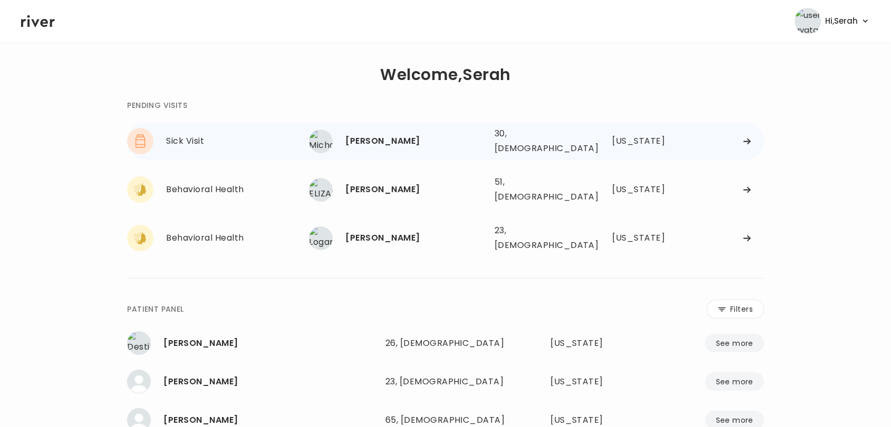
click at [382, 139] on div "[PERSON_NAME]" at bounding box center [415, 141] width 140 height 15
